Goal: Information Seeking & Learning: Understand process/instructions

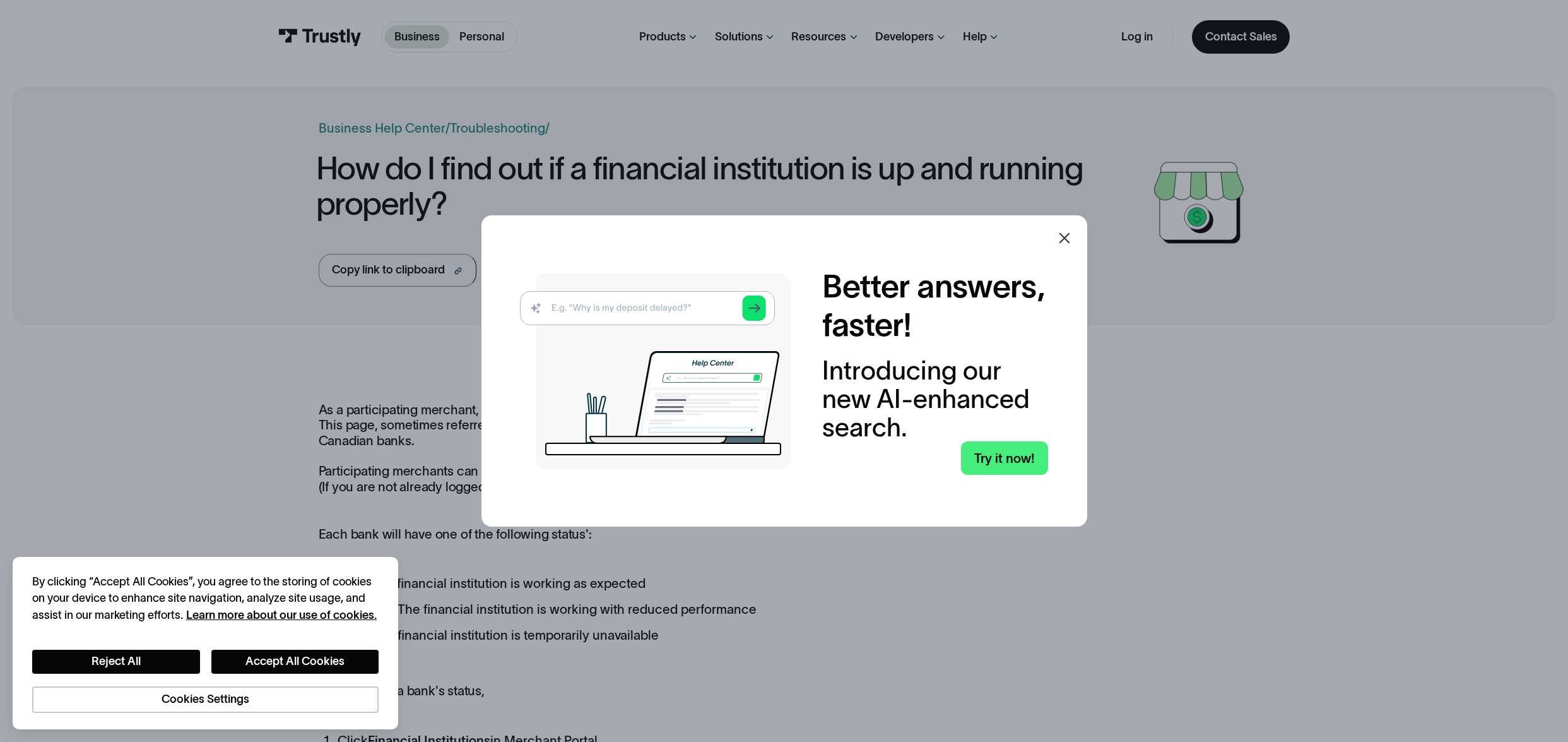
click at [1072, 231] on icon at bounding box center [1064, 238] width 15 height 15
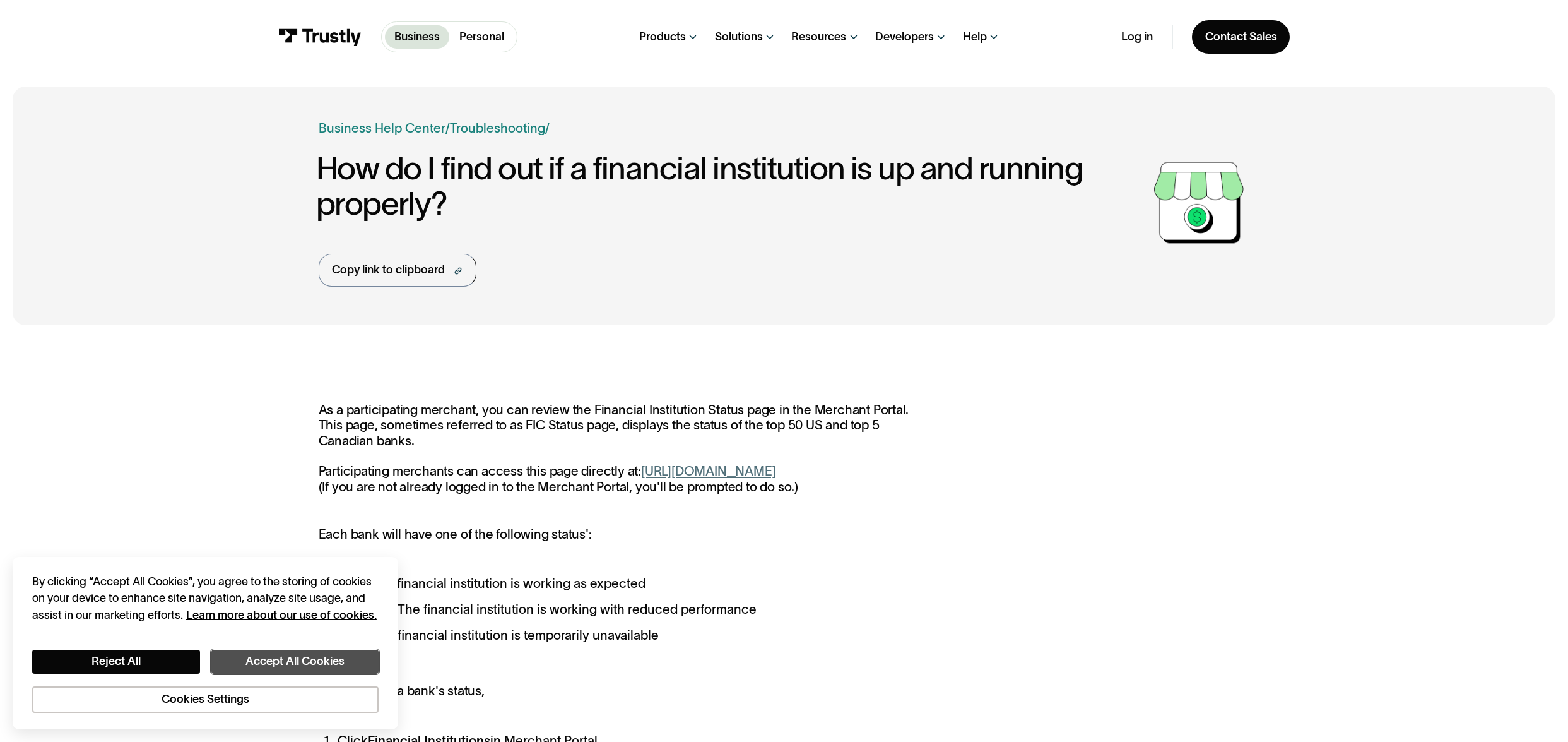
click at [348, 657] on button "Accept All Cookies" at bounding box center [295, 661] width 168 height 24
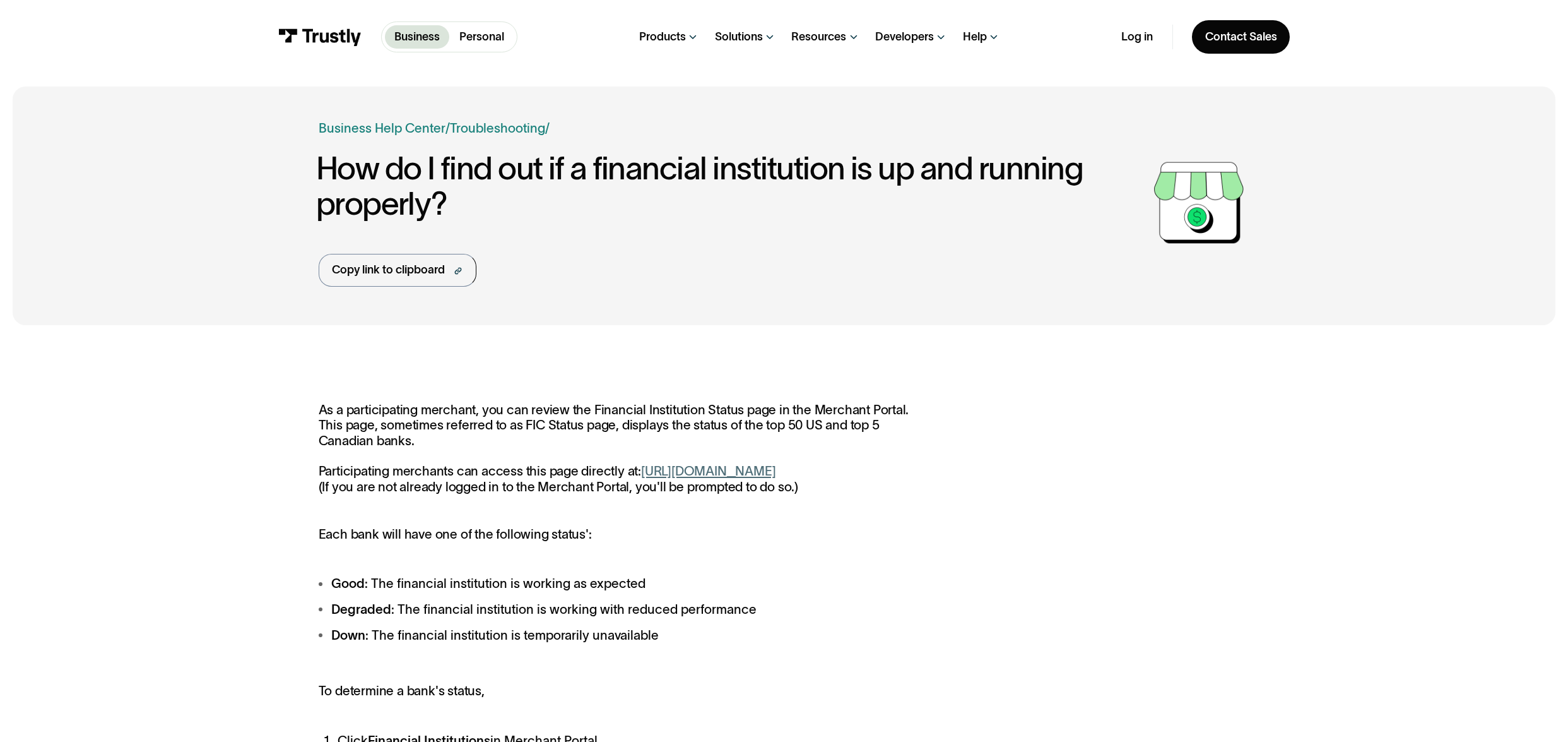
scroll to position [177, 0]
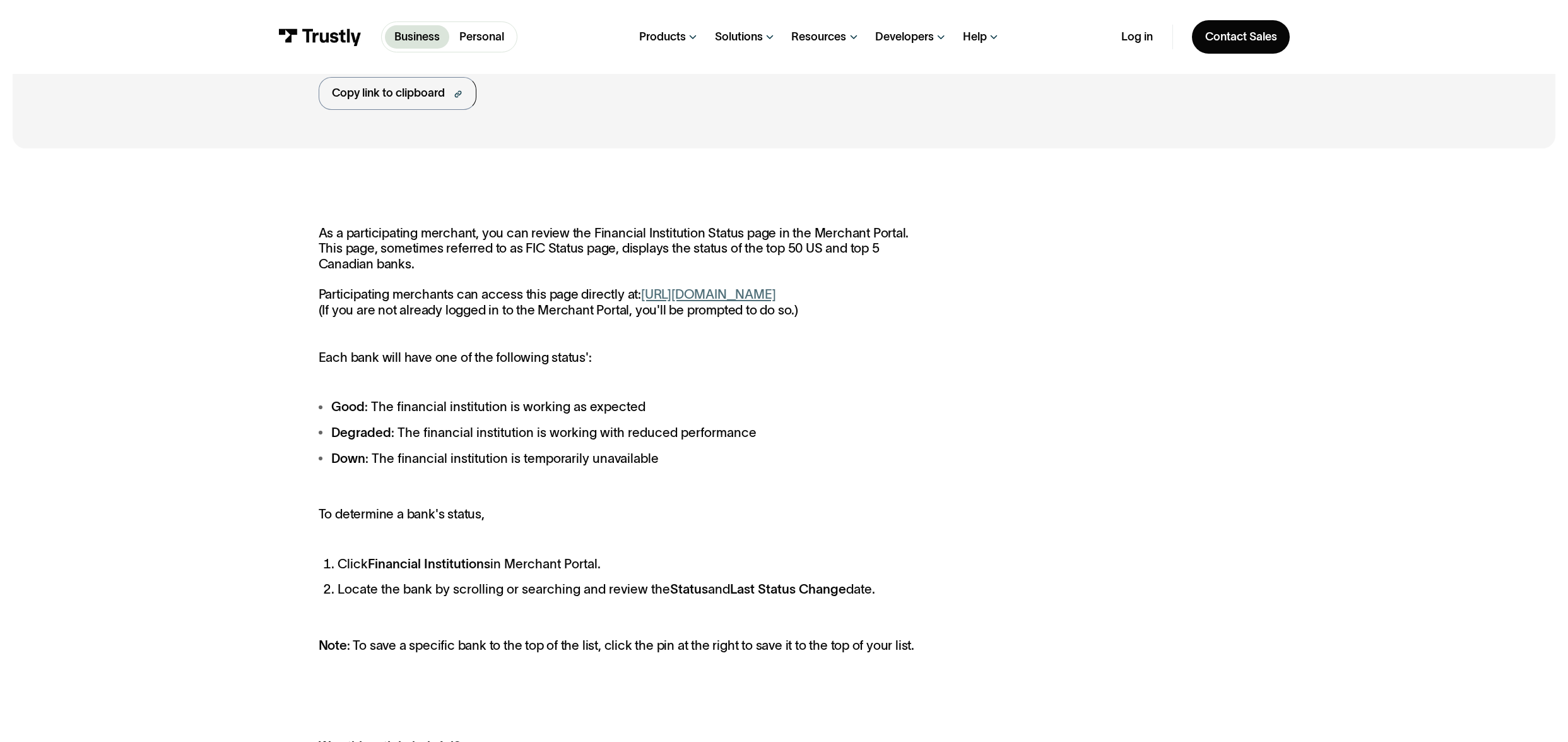
click at [773, 301] on link "https://paywithmybank.com/merchant-portal/fi_status" at bounding box center [708, 293] width 134 height 15
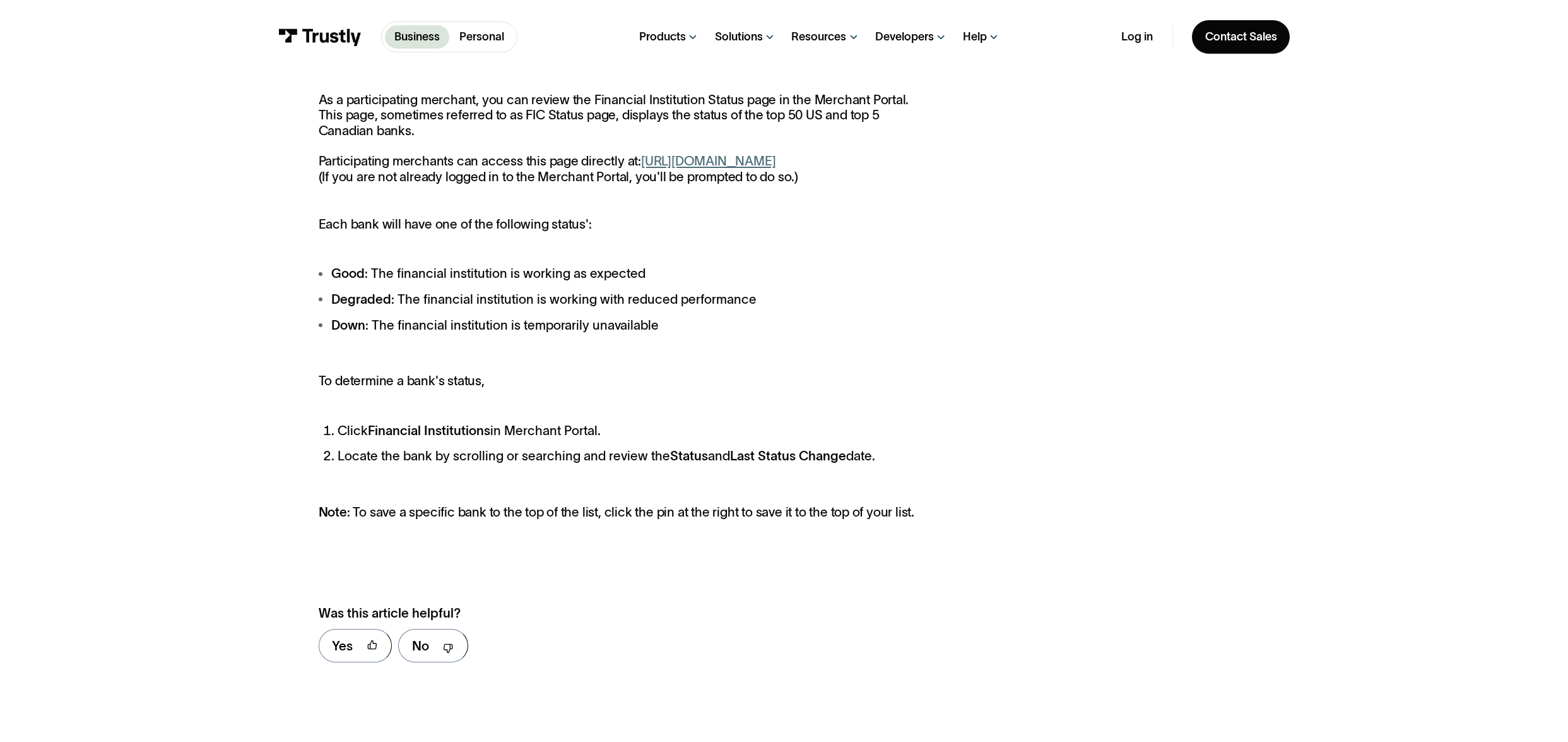
scroll to position [318, 0]
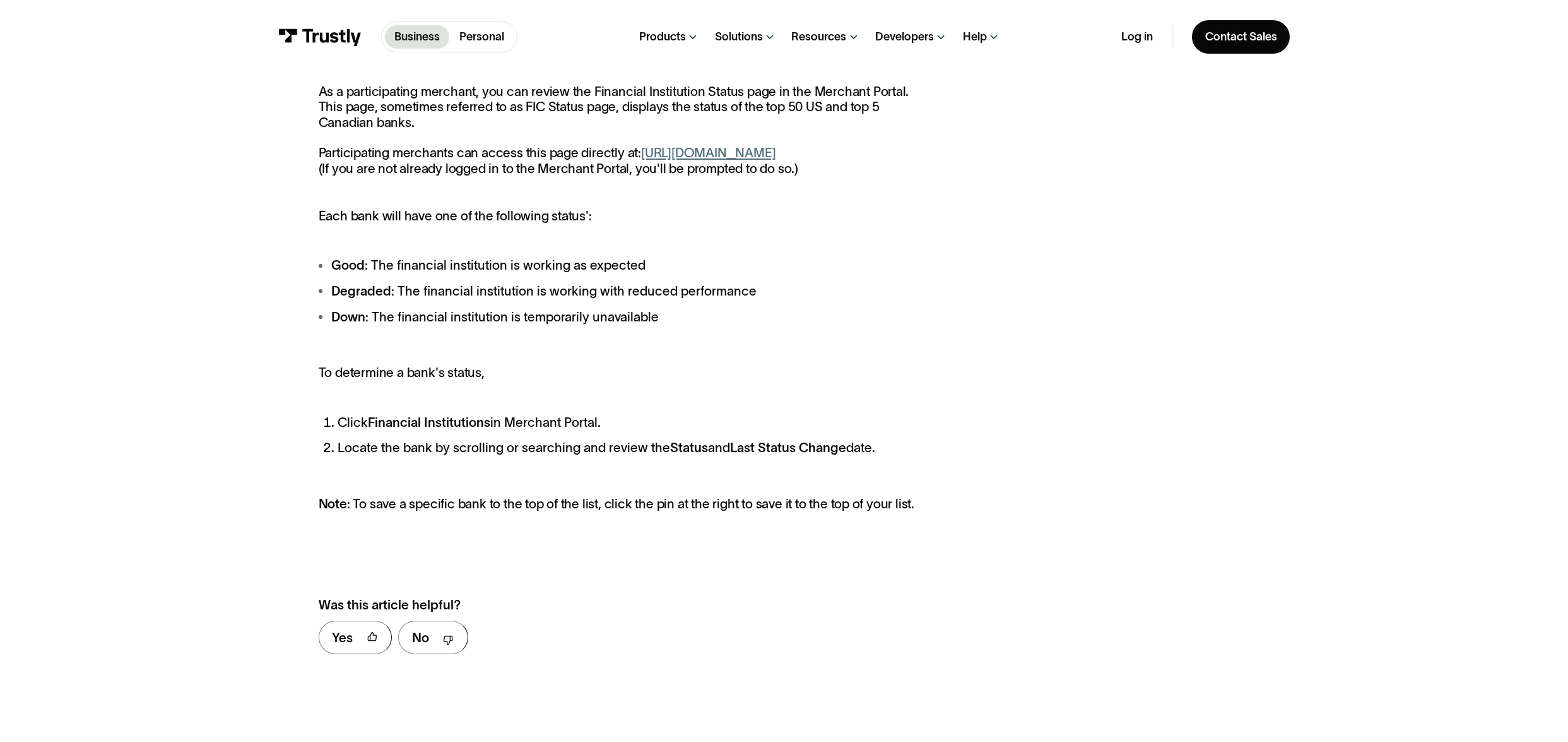
click at [468, 429] on strong "Financial Institutions" at bounding box center [429, 421] width 122 height 15
click at [559, 432] on li "Click Financial Institutions in Merchant Portal." at bounding box center [627, 423] width 580 height 20
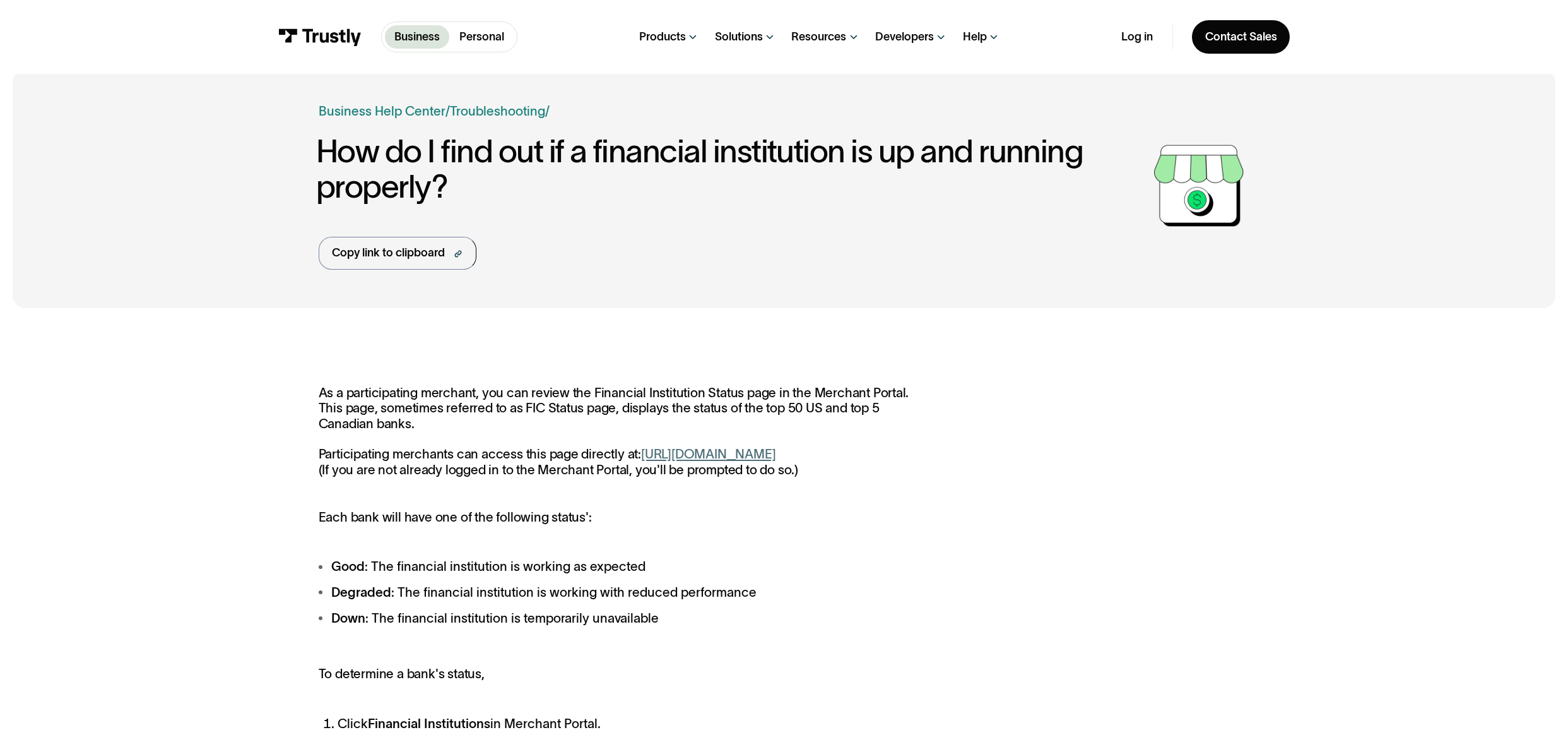
scroll to position [0, 0]
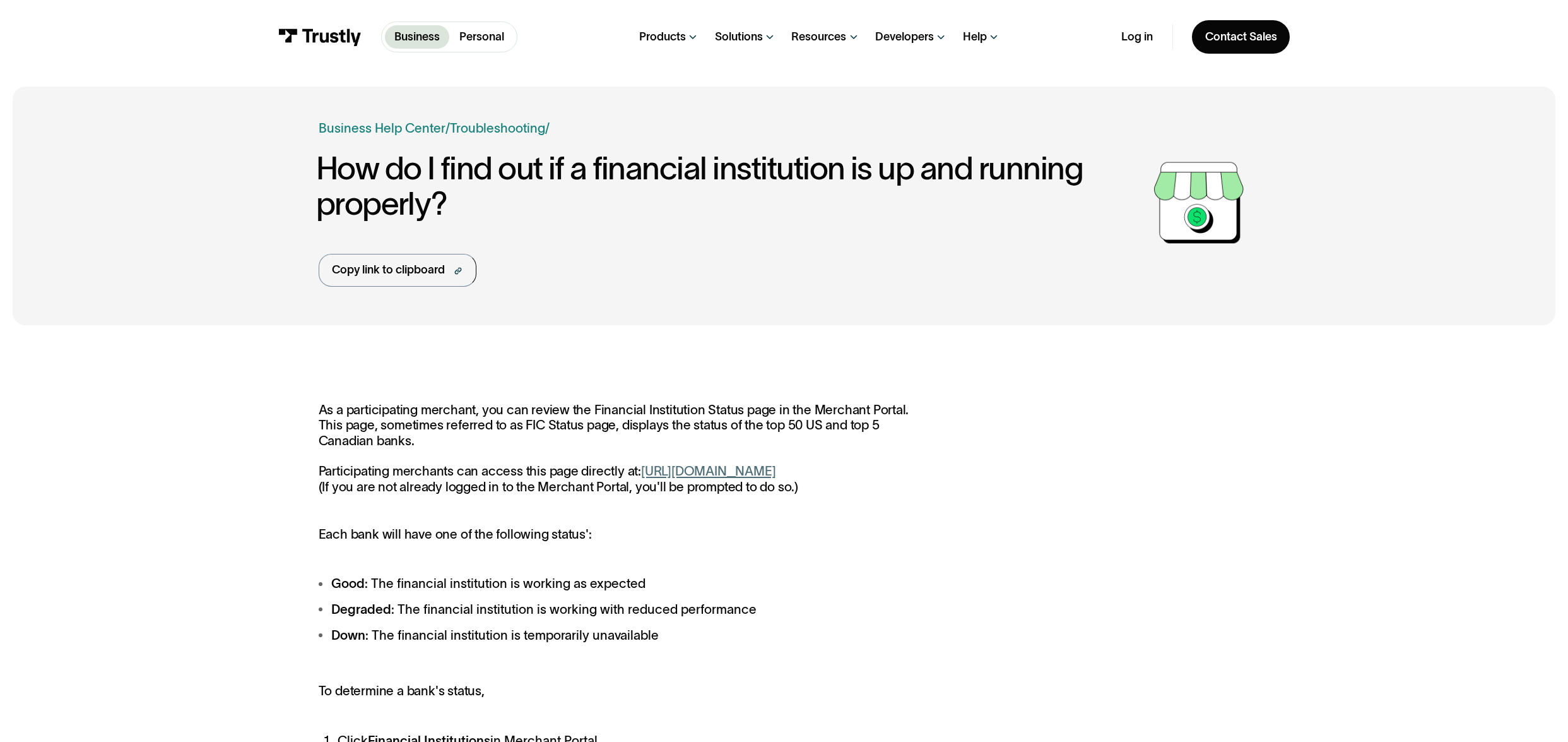
click at [1003, 479] on div "As a participating merchant, you can review the Financial Institution Status pa…" at bounding box center [784, 694] width 931 height 583
click at [1065, 450] on div "As a participating merchant, you can review the Financial Institution Status pa…" at bounding box center [784, 694] width 931 height 583
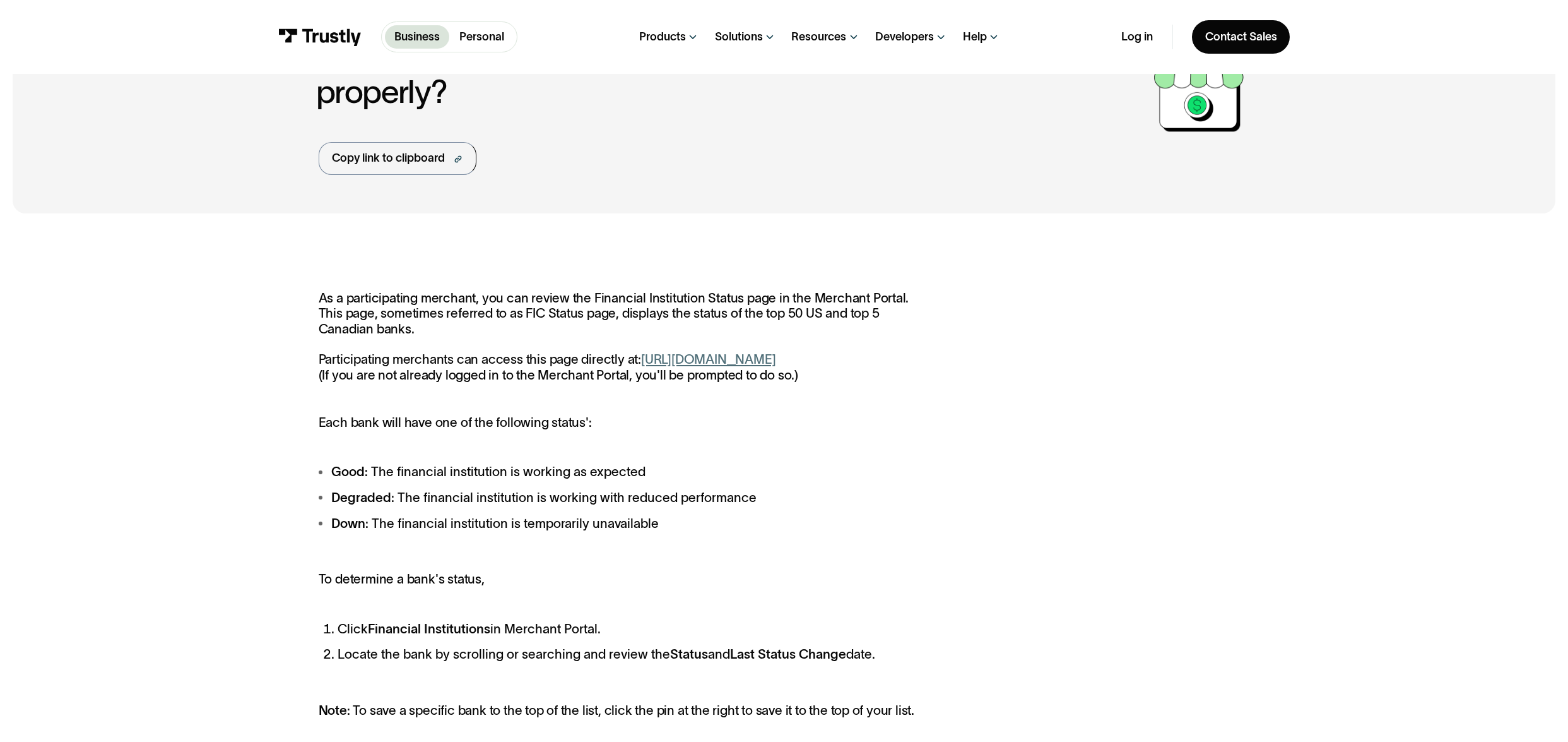
scroll to position [224, 0]
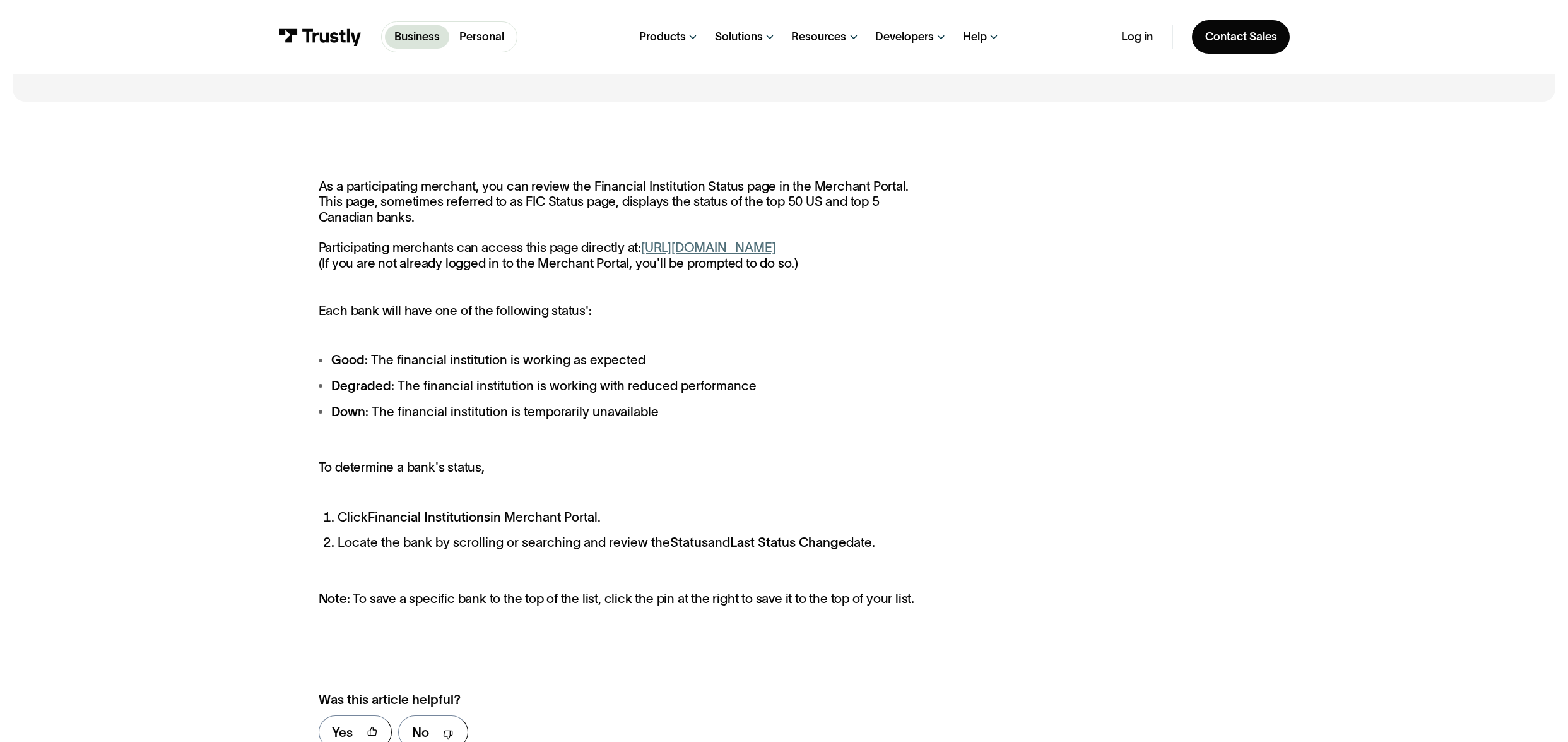
click at [1029, 443] on div "As a participating merchant, you can review the Financial Institution Status pa…" at bounding box center [784, 470] width 931 height 583
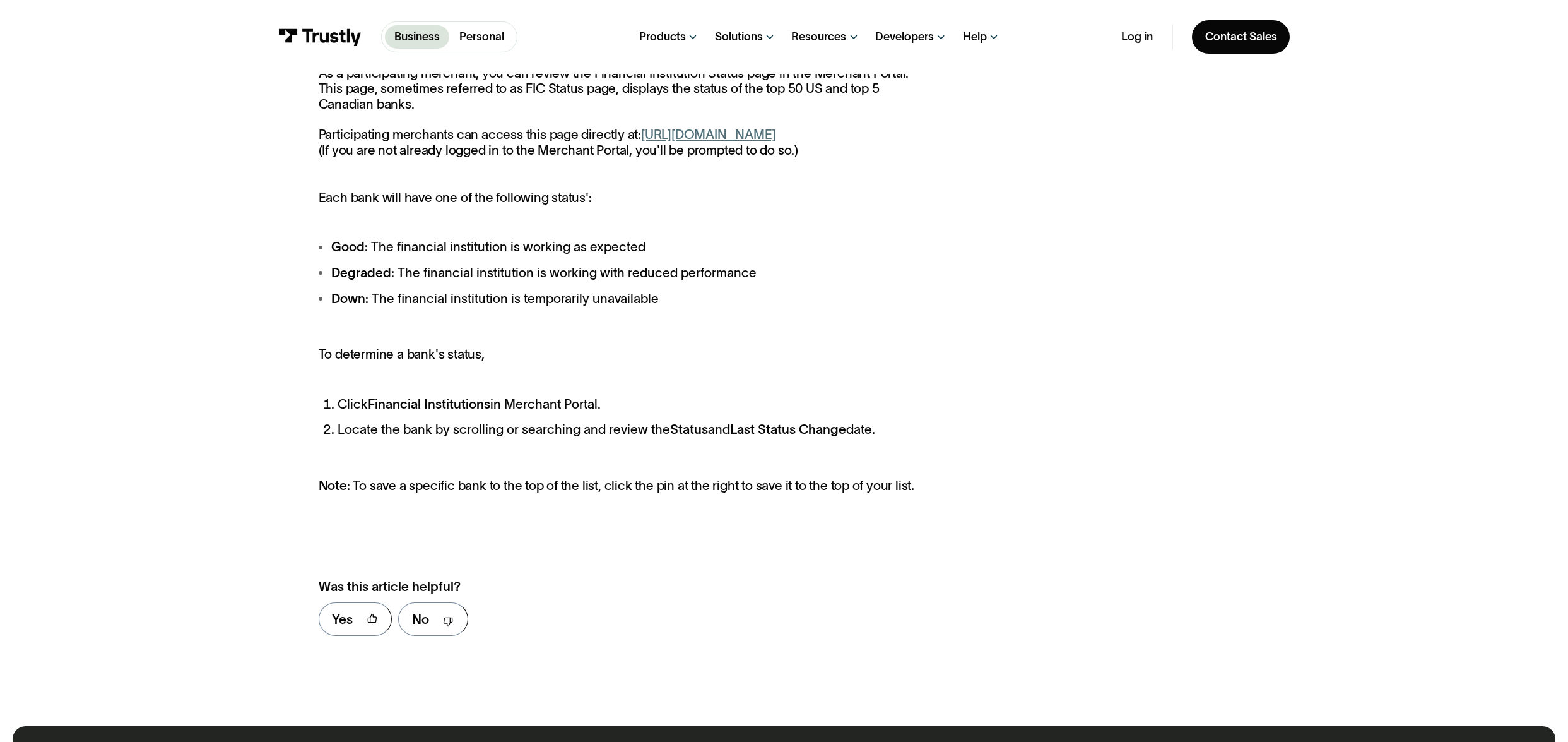
click at [1022, 447] on div "As a participating merchant, you can review the Financial Institution Status pa…" at bounding box center [784, 357] width 931 height 583
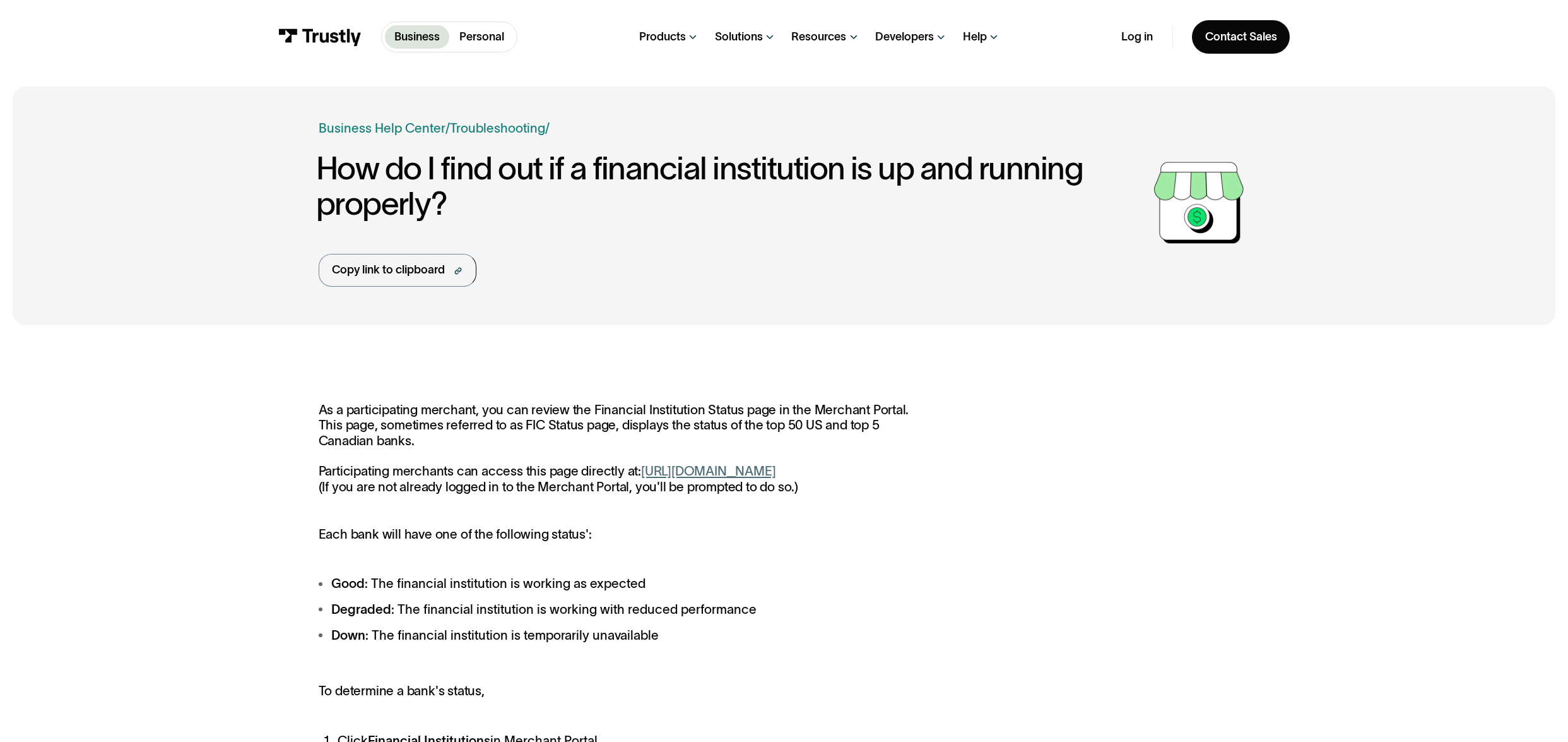
scroll to position [111, 0]
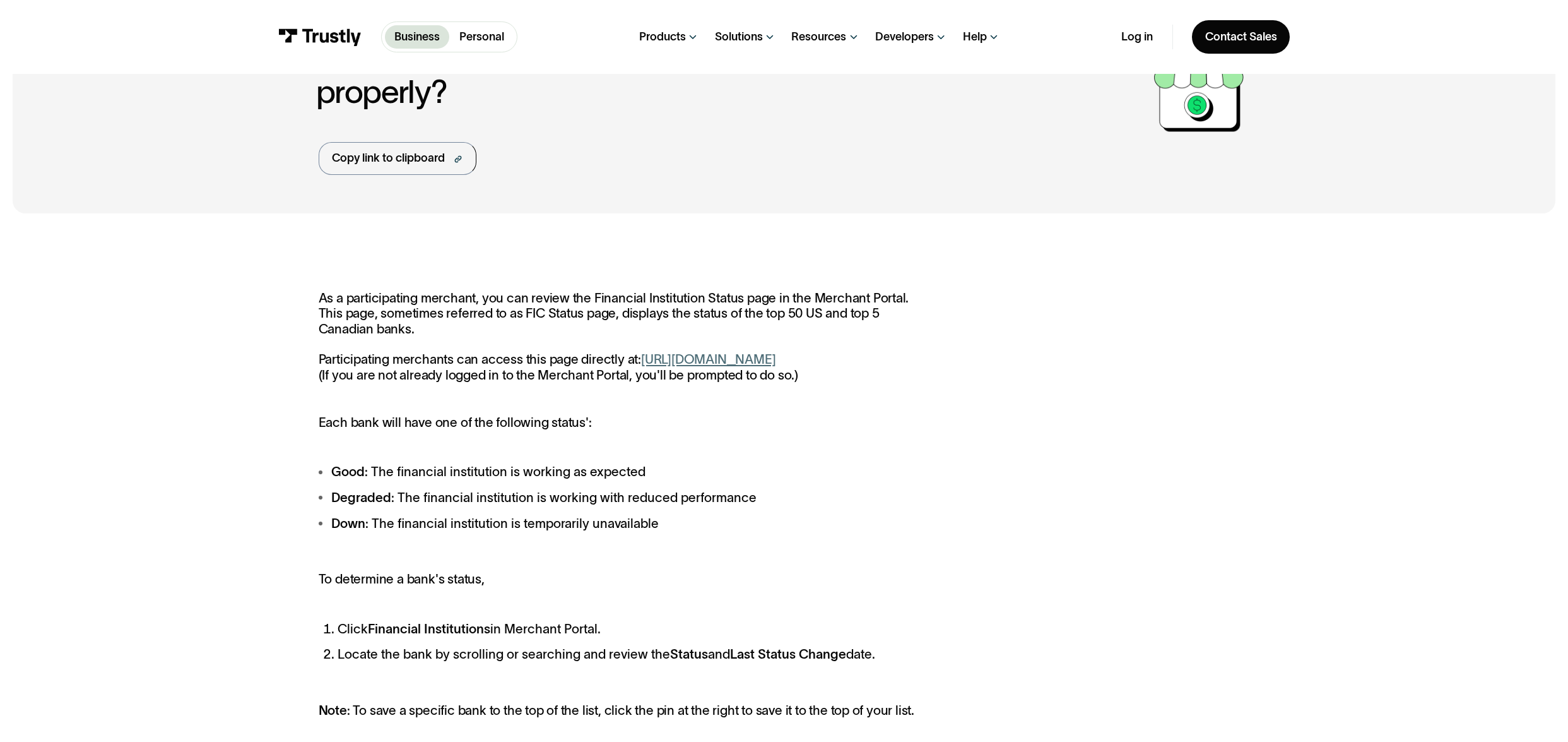
click at [916, 430] on p "Each bank will have one of the following status':" at bounding box center [619, 422] width 600 height 15
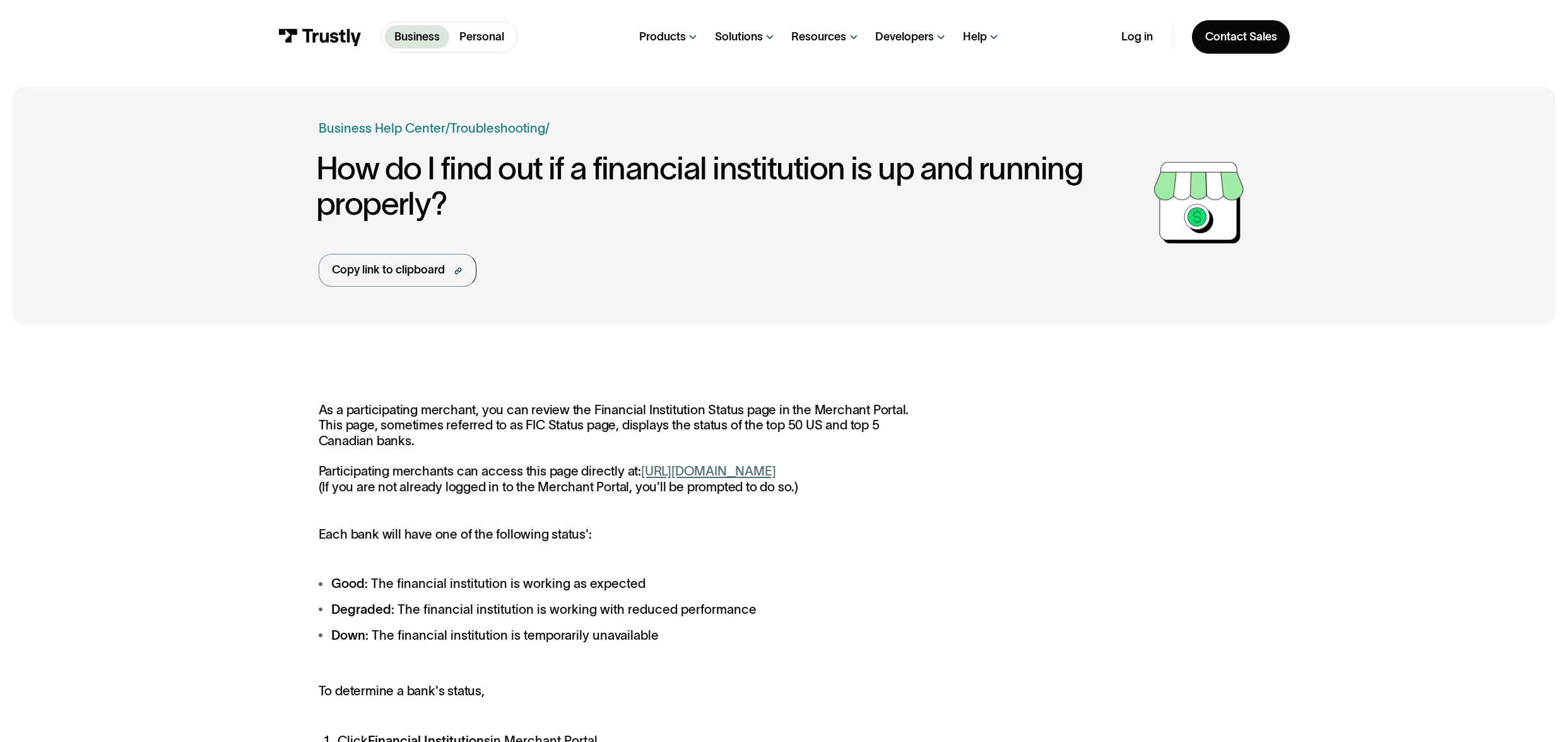
scroll to position [248, 0]
